Goal: Task Accomplishment & Management: Complete application form

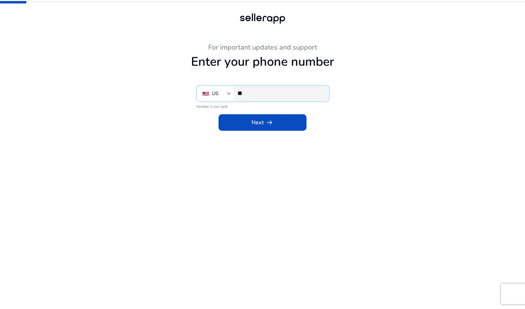
click at [278, 94] on input "**" at bounding box center [281, 93] width 86 height 8
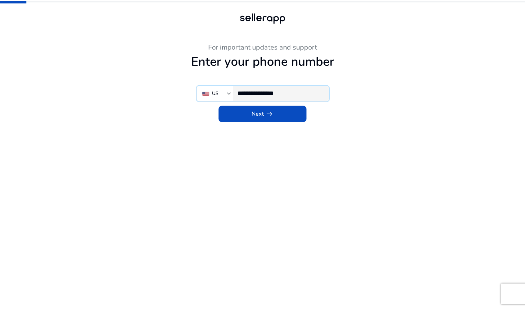
type input "**********"
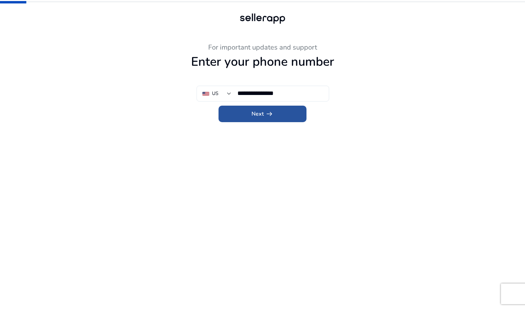
click at [269, 113] on span "arrow_right_alt" at bounding box center [269, 114] width 8 height 8
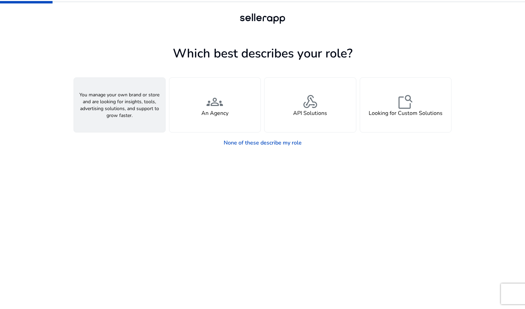
click at [124, 102] on span "person" at bounding box center [119, 102] width 17 height 17
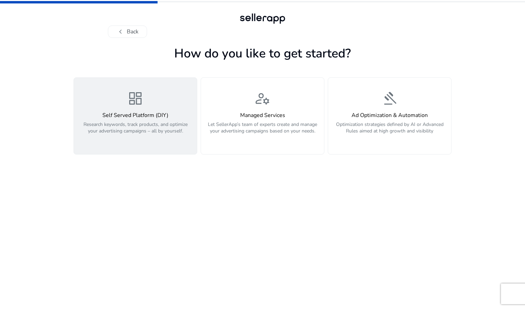
click at [155, 118] on h4 "Self Served Platform (DIY)" at bounding box center [135, 115] width 115 height 7
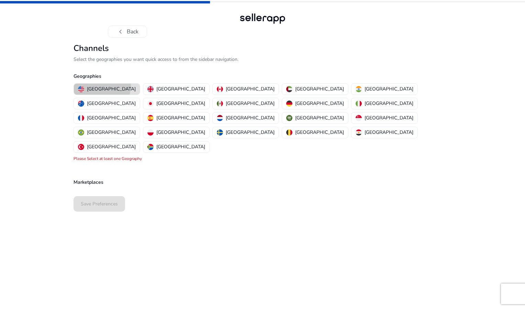
click at [102, 86] on p "[GEOGRAPHIC_DATA]" at bounding box center [111, 88] width 49 height 7
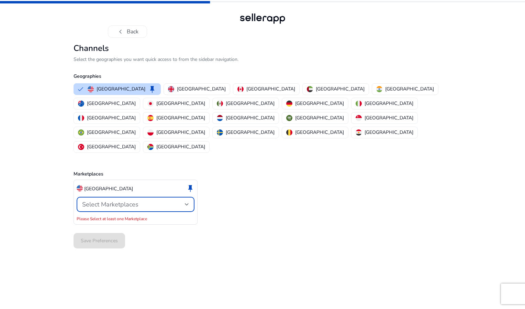
click at [108, 200] on span "Select Marketplaces" at bounding box center [110, 204] width 56 height 8
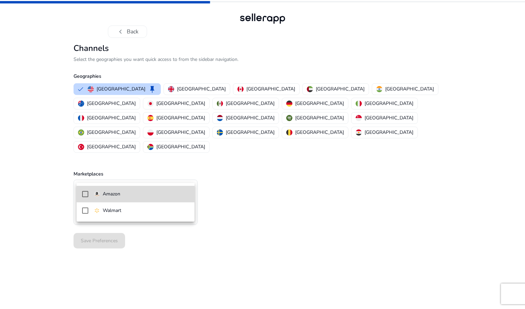
click at [112, 195] on p "Amazon" at bounding box center [112, 194] width 18 height 8
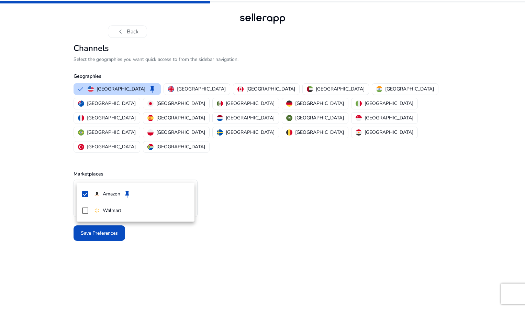
click at [229, 207] on div at bounding box center [262, 154] width 525 height 309
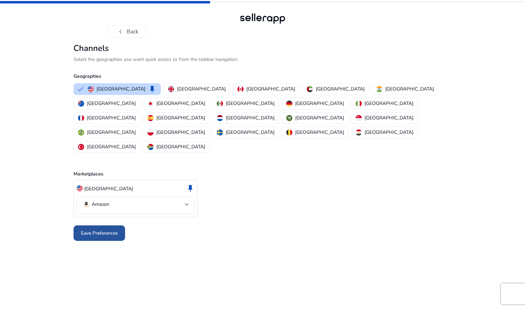
click at [94, 225] on span at bounding box center [100, 233] width 52 height 17
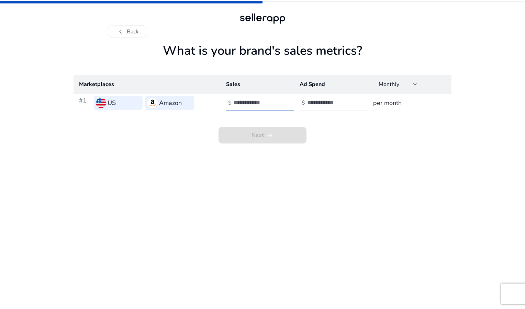
click at [261, 106] on input "number" at bounding box center [257, 103] width 46 height 8
click at [276, 105] on input "**" at bounding box center [257, 103] width 46 height 8
type input "*"
click at [278, 102] on input "*" at bounding box center [257, 103] width 46 height 8
click at [328, 106] on input "number" at bounding box center [330, 103] width 46 height 8
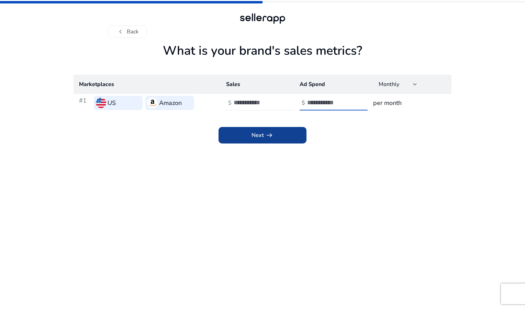
type input "**"
click at [283, 135] on span at bounding box center [263, 135] width 88 height 17
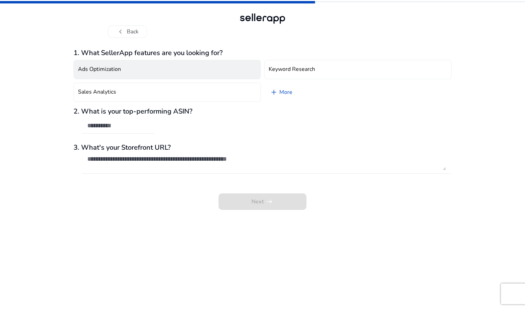
click at [166, 70] on button "Ads Optimization" at bounding box center [167, 69] width 187 height 19
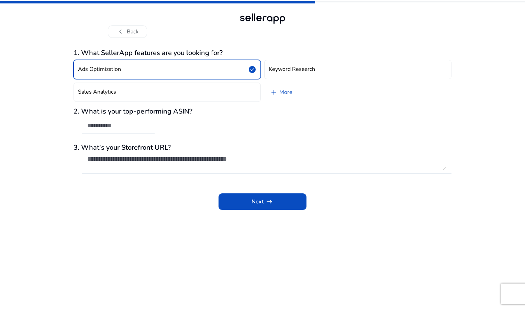
click at [166, 70] on button "Ads Optimization check_circle" at bounding box center [167, 69] width 187 height 19
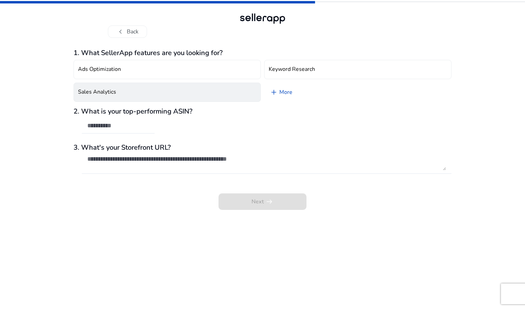
click at [158, 92] on button "Sales Analytics" at bounding box center [167, 92] width 187 height 19
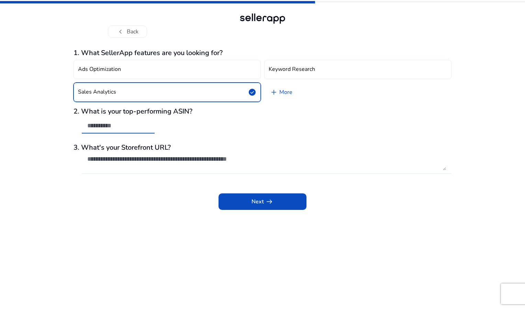
click at [141, 127] on input "text" at bounding box center [118, 126] width 62 height 8
click at [235, 204] on span at bounding box center [263, 201] width 88 height 17
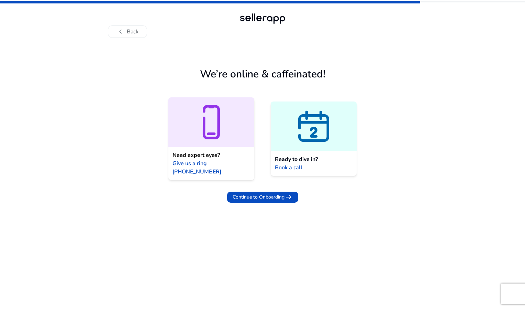
click at [321, 124] on icon at bounding box center [314, 127] width 29 height 25
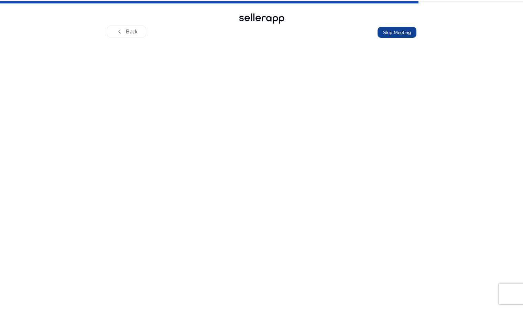
click at [396, 31] on span "Skip Meeting" at bounding box center [397, 32] width 28 height 7
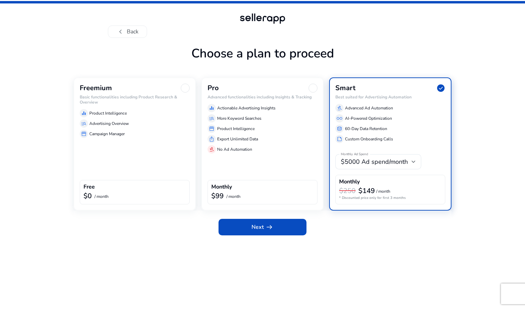
click at [118, 133] on p "Campaign Manager" at bounding box center [106, 134] width 35 height 6
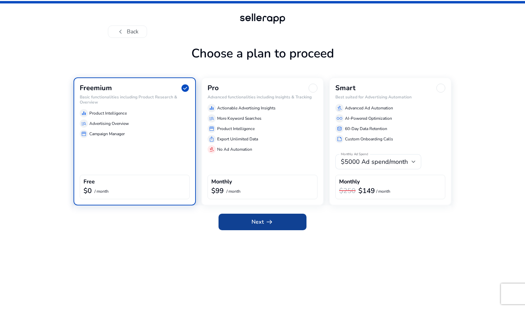
click at [242, 224] on span at bounding box center [263, 221] width 88 height 17
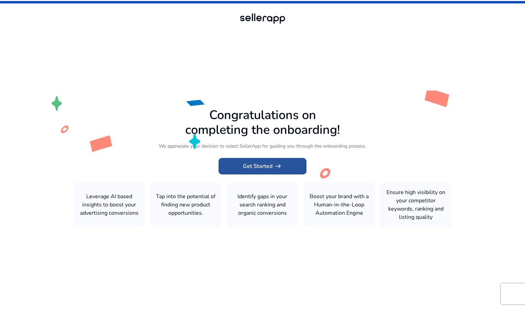
click at [262, 165] on span "Get Started arrow_right_alt" at bounding box center [262, 166] width 39 height 8
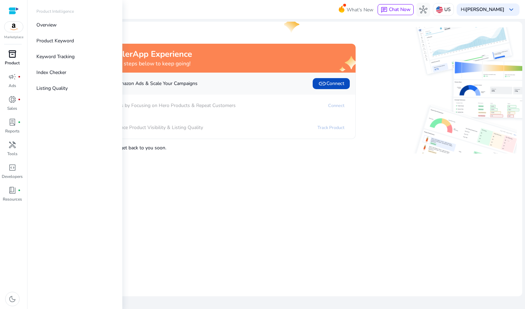
click at [13, 55] on span "inventory_2" at bounding box center [12, 54] width 8 height 8
